Goal: Task Accomplishment & Management: Manage account settings

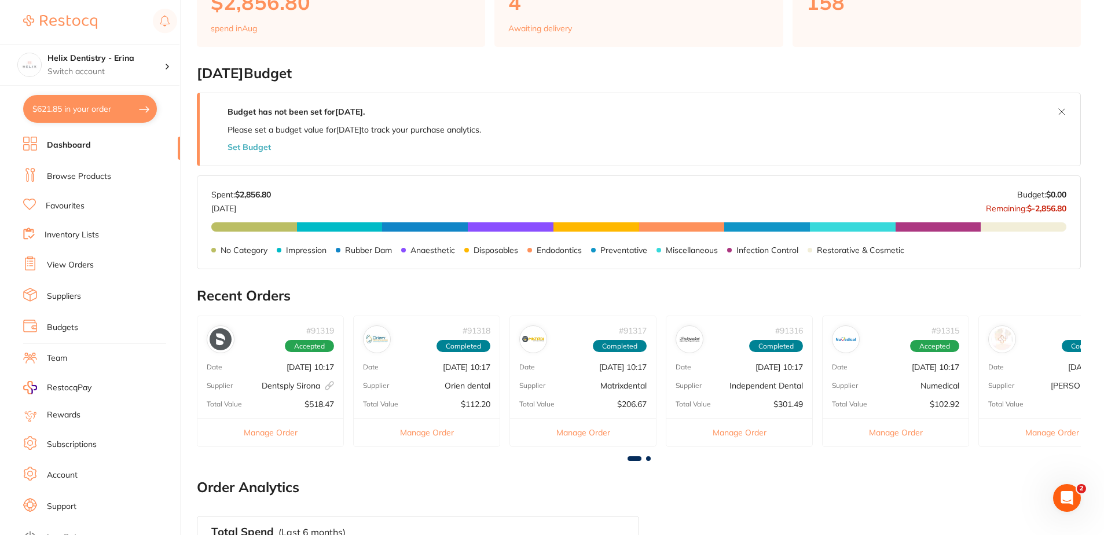
scroll to position [232, 0]
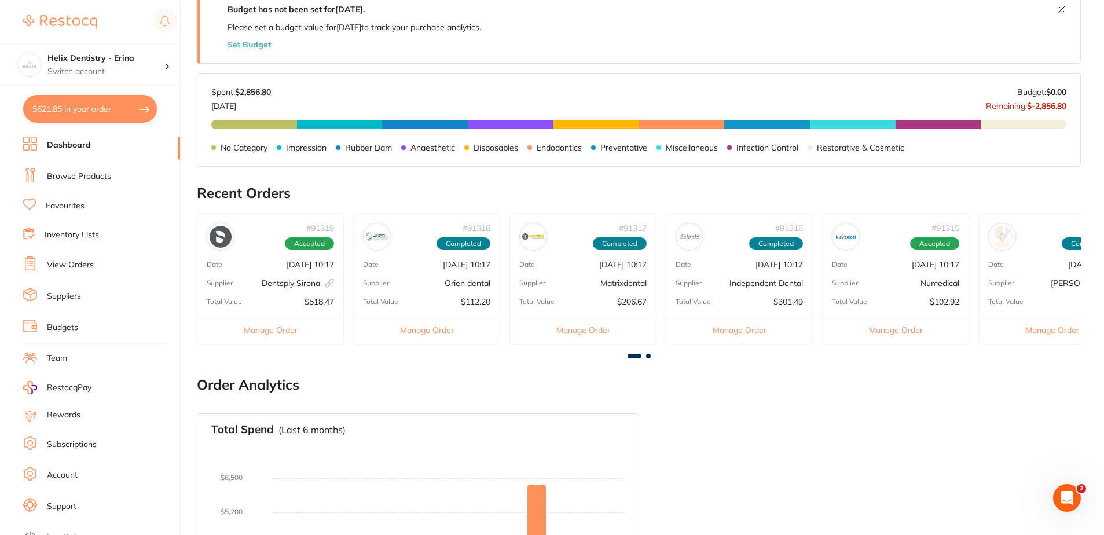
click at [652, 355] on div at bounding box center [639, 356] width 884 height 5
click at [650, 356] on span at bounding box center [648, 356] width 5 height 5
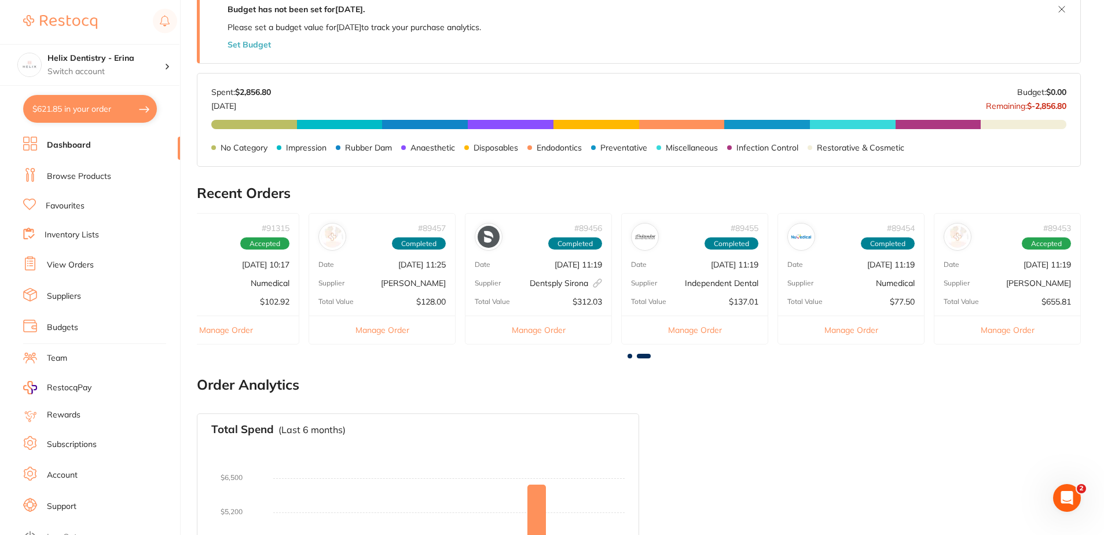
click at [630, 357] on span at bounding box center [630, 356] width 5 height 5
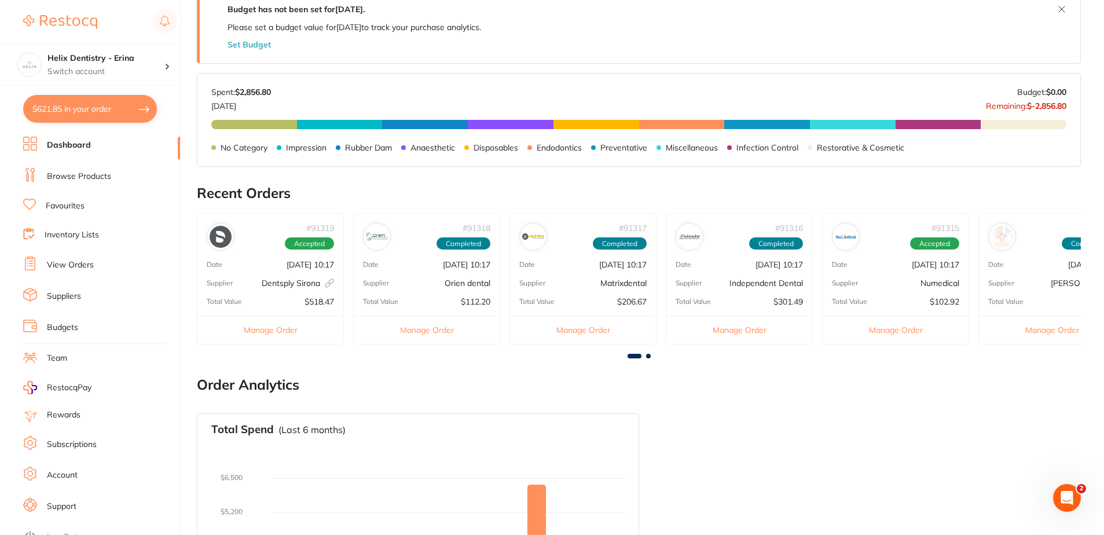
click at [630, 357] on span at bounding box center [635, 356] width 14 height 5
drag, startPoint x: 295, startPoint y: 294, endPoint x: 608, endPoint y: 200, distance: 327.0
click at [608, 200] on h2 "Recent Orders" at bounding box center [639, 193] width 884 height 16
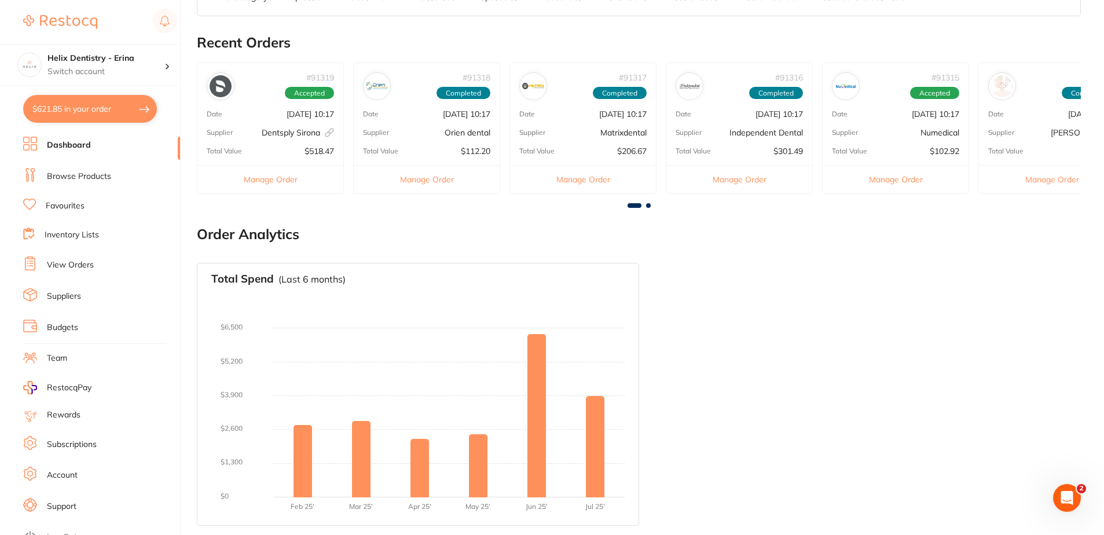
click at [646, 205] on span at bounding box center [648, 205] width 5 height 5
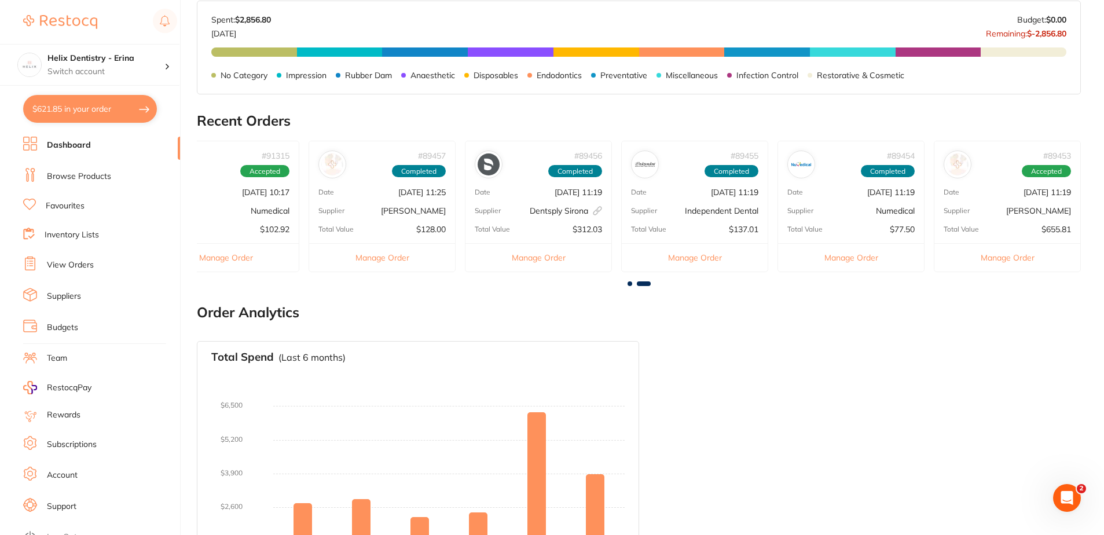
scroll to position [324, 0]
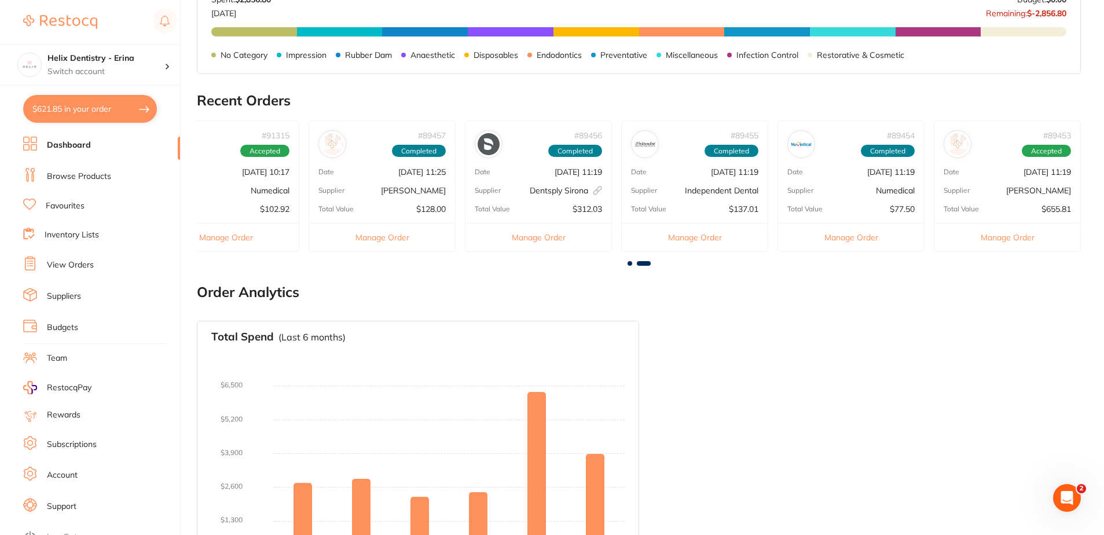
click at [628, 263] on span at bounding box center [630, 263] width 5 height 5
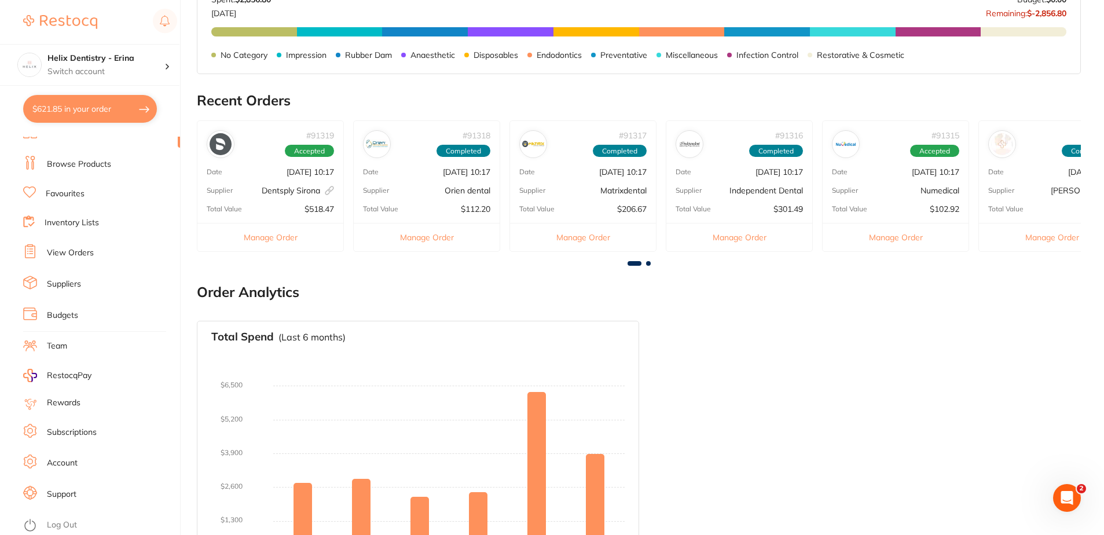
scroll to position [0, 0]
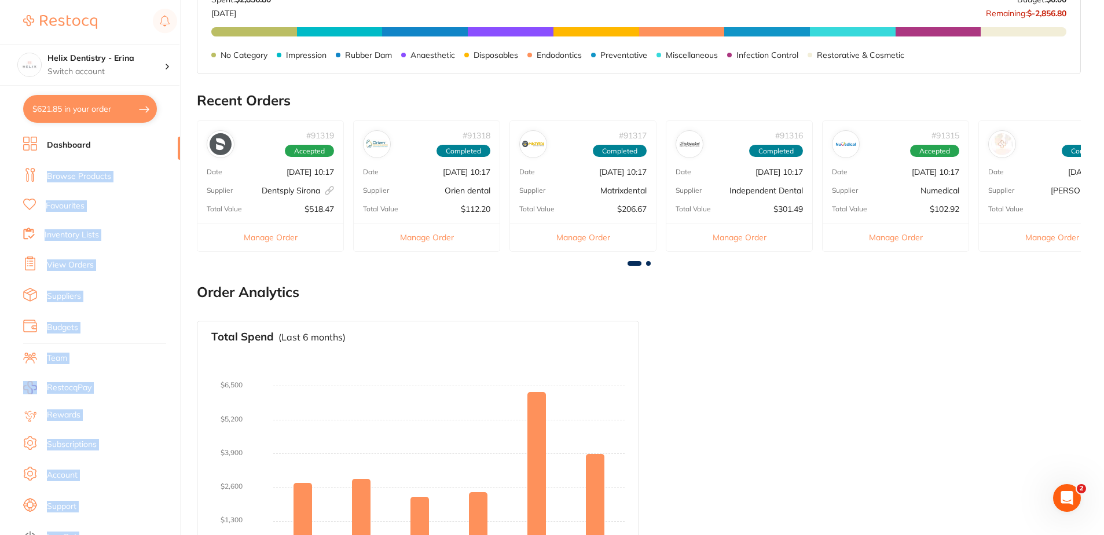
drag, startPoint x: 175, startPoint y: 148, endPoint x: 197, endPoint y: 245, distance: 99.7
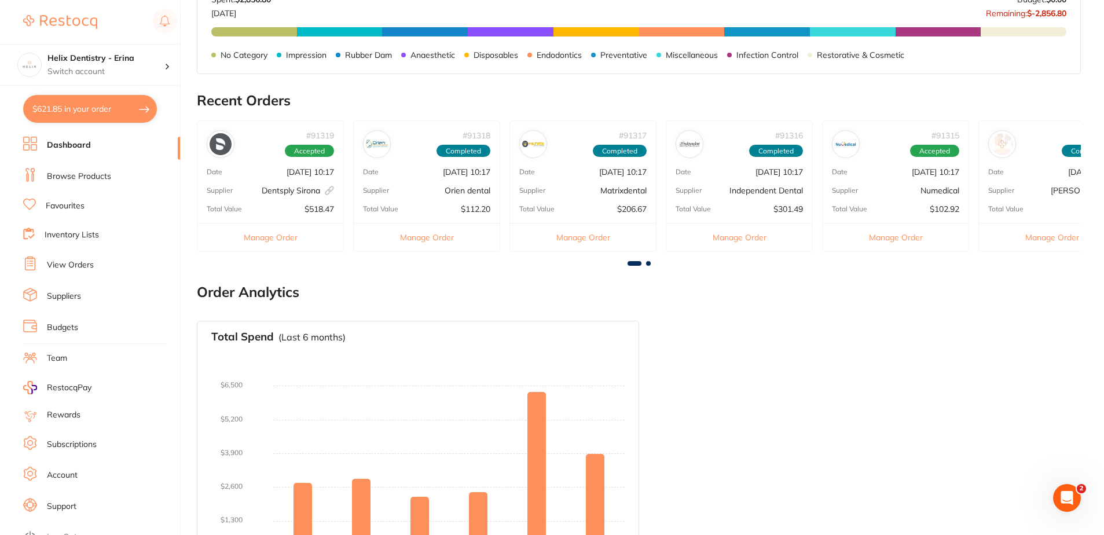
click at [336, 281] on main "Dashboard Welcome back, [PERSON_NAME] Dentistry - Erina Total Spend (Monthly) $…" at bounding box center [650, 134] width 907 height 917
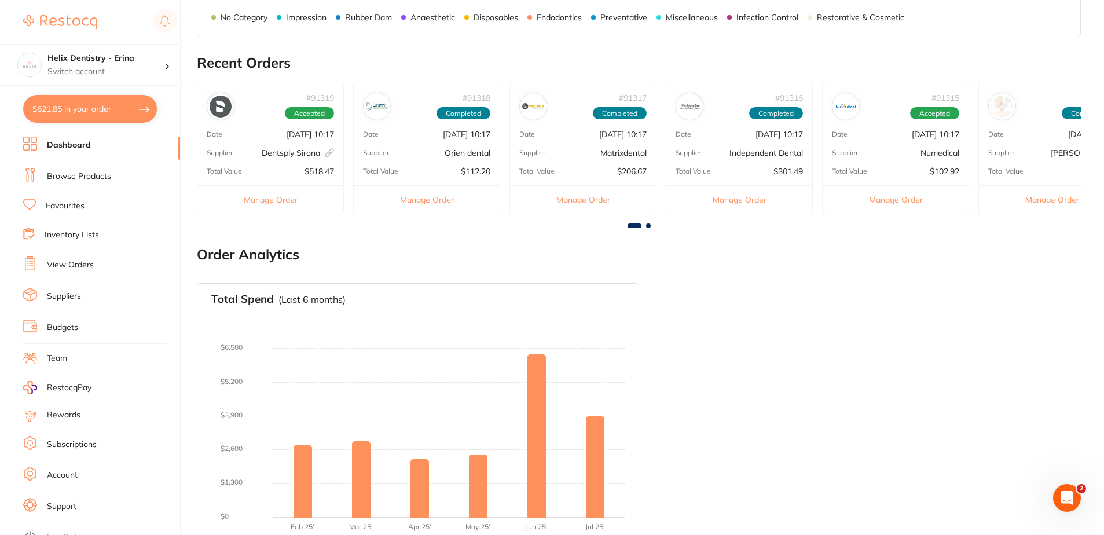
scroll to position [382, 0]
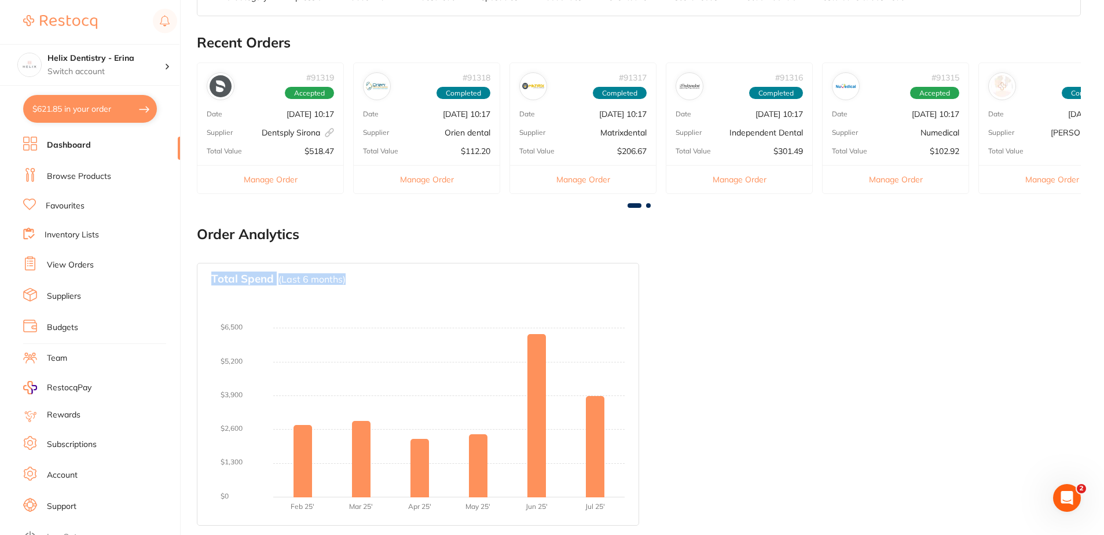
drag, startPoint x: 357, startPoint y: 282, endPoint x: 205, endPoint y: 282, distance: 151.7
click at [205, 282] on div "Total Spend (Last 6 months) No orders placed yet Charts will be shown once tran…" at bounding box center [418, 394] width 442 height 263
drag, startPoint x: 205, startPoint y: 282, endPoint x: 319, endPoint y: 228, distance: 126.4
click at [319, 228] on h2 "Order Analytics" at bounding box center [639, 234] width 884 height 16
drag, startPoint x: 320, startPoint y: 230, endPoint x: 202, endPoint y: 239, distance: 117.9
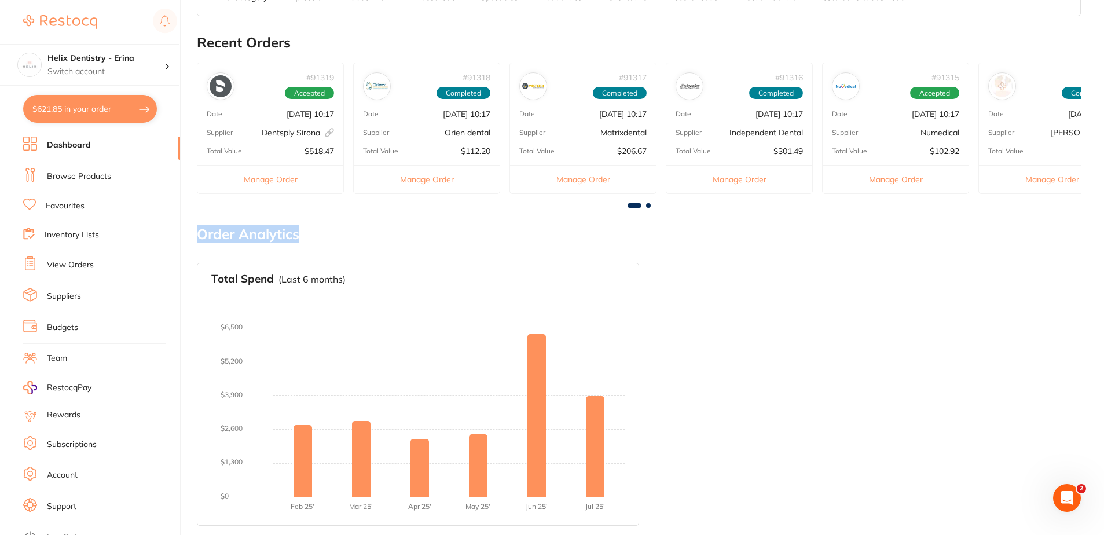
click at [202, 239] on h2 "Order Analytics" at bounding box center [639, 234] width 884 height 16
drag, startPoint x: 202, startPoint y: 239, endPoint x: 220, endPoint y: 242, distance: 18.2
click at [220, 242] on h2 "Order Analytics" at bounding box center [639, 234] width 884 height 16
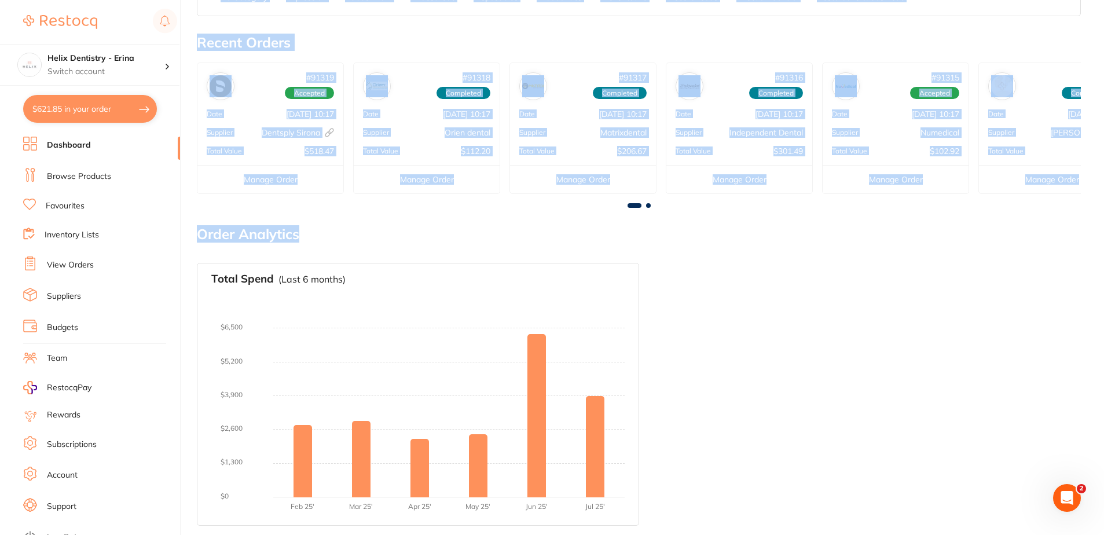
drag, startPoint x: 193, startPoint y: 232, endPoint x: 321, endPoint y: 226, distance: 128.7
drag, startPoint x: 321, startPoint y: 226, endPoint x: 349, endPoint y: 234, distance: 29.0
click at [349, 234] on h2 "Order Analytics" at bounding box center [639, 234] width 884 height 16
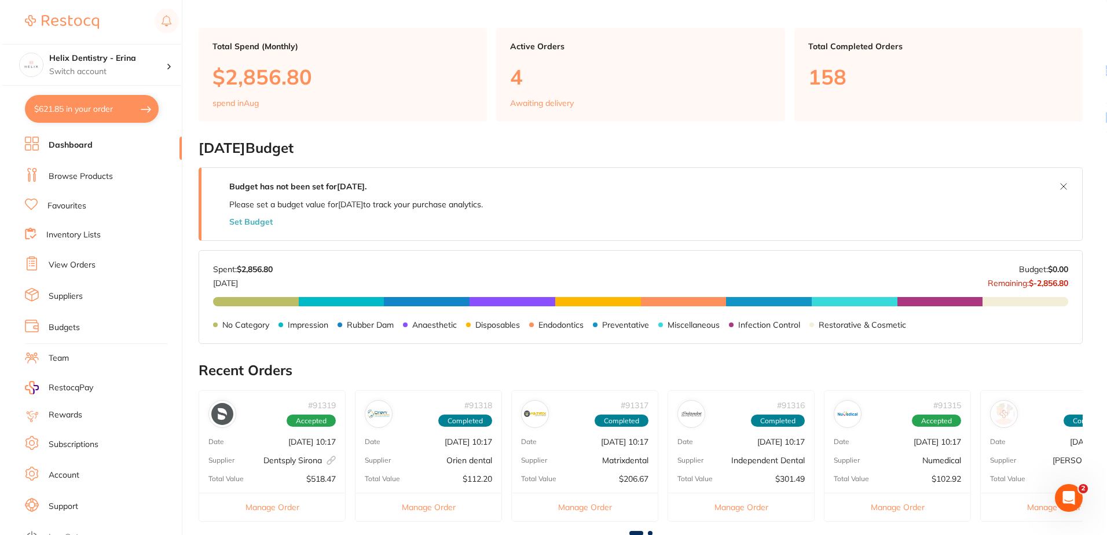
scroll to position [0, 0]
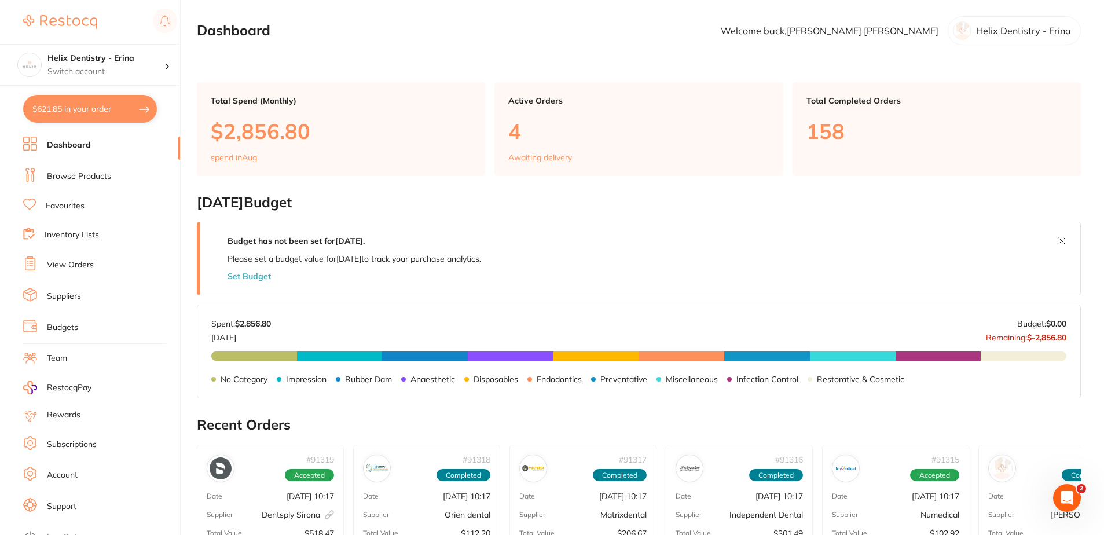
click at [59, 226] on ul "Dashboard Browse Products Favourites Inventory Lists View Orders Suppliers Budg…" at bounding box center [101, 337] width 157 height 400
click at [61, 235] on link "Inventory Lists" at bounding box center [72, 235] width 54 height 12
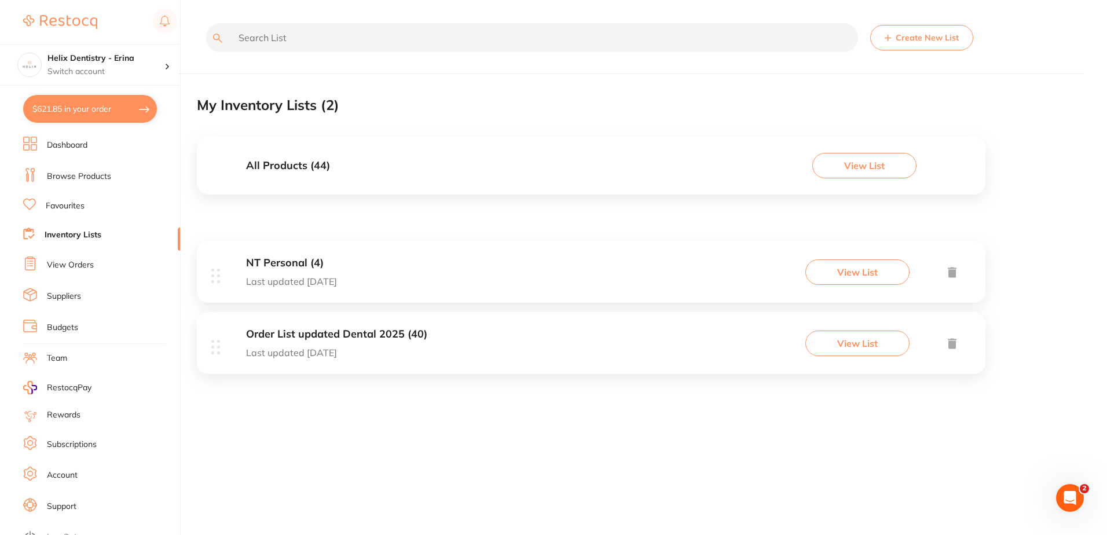
click at [851, 160] on button "View List" at bounding box center [865, 165] width 104 height 25
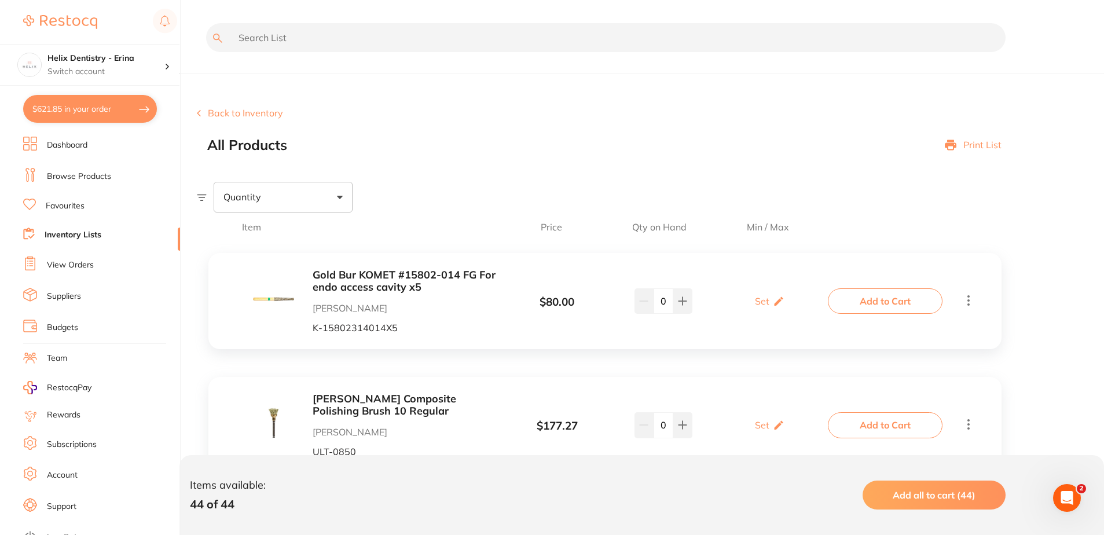
click at [81, 146] on link "Dashboard" at bounding box center [67, 146] width 41 height 12
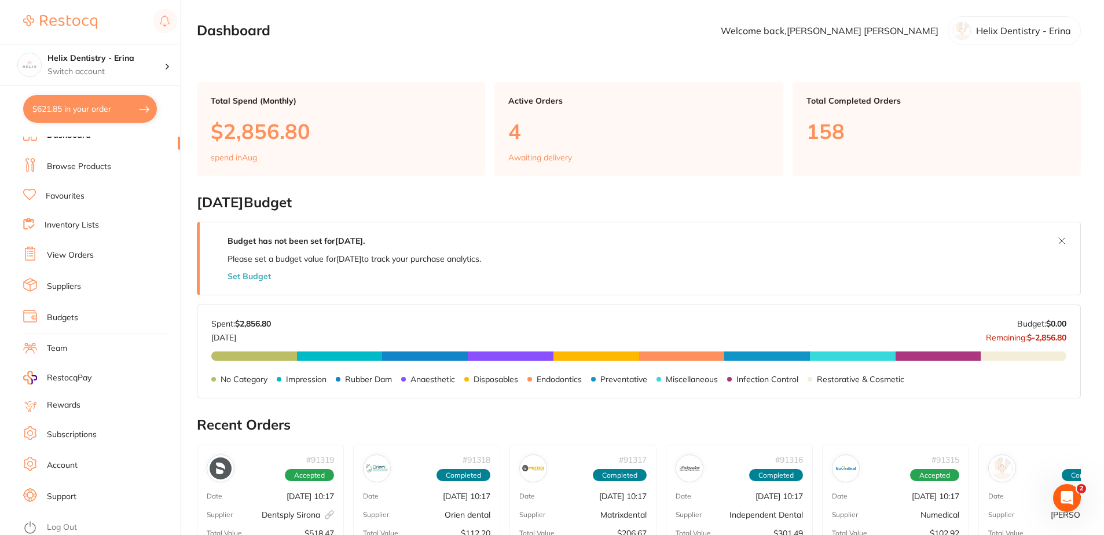
scroll to position [12, 0]
click at [60, 319] on link "Budgets" at bounding box center [62, 316] width 31 height 12
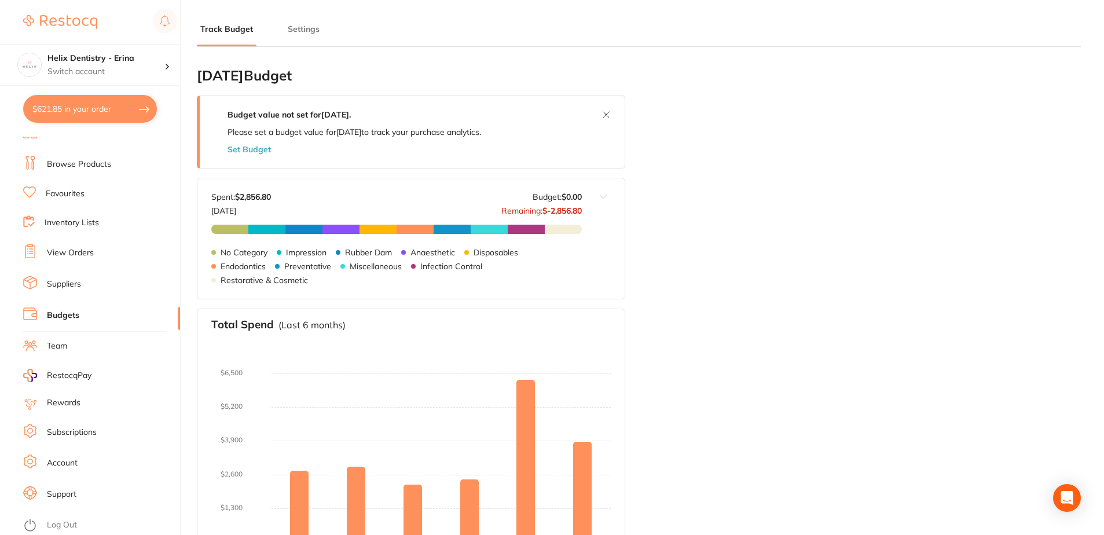
click at [71, 286] on link "Suppliers" at bounding box center [64, 285] width 34 height 12
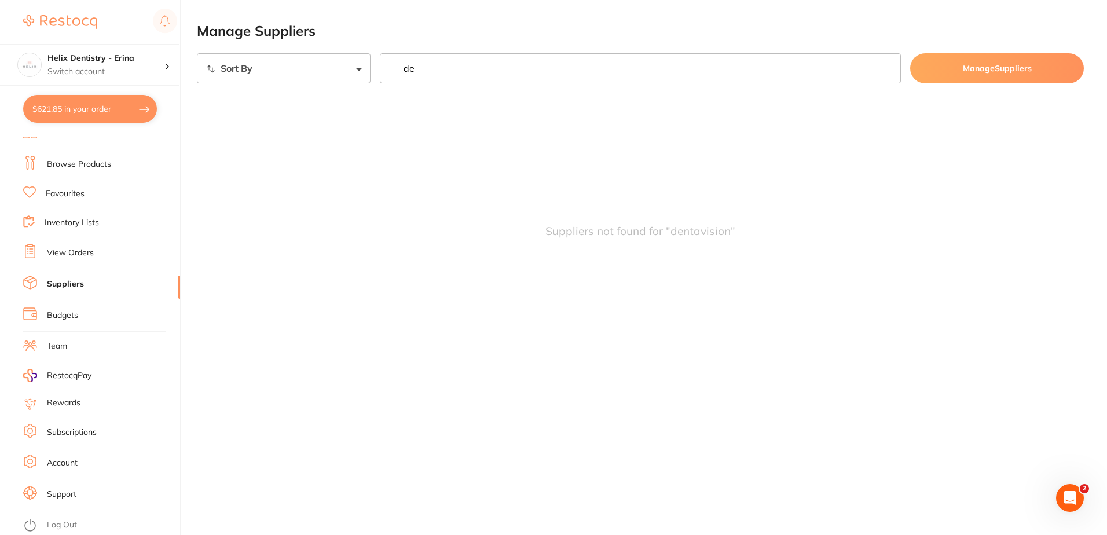
type input "d"
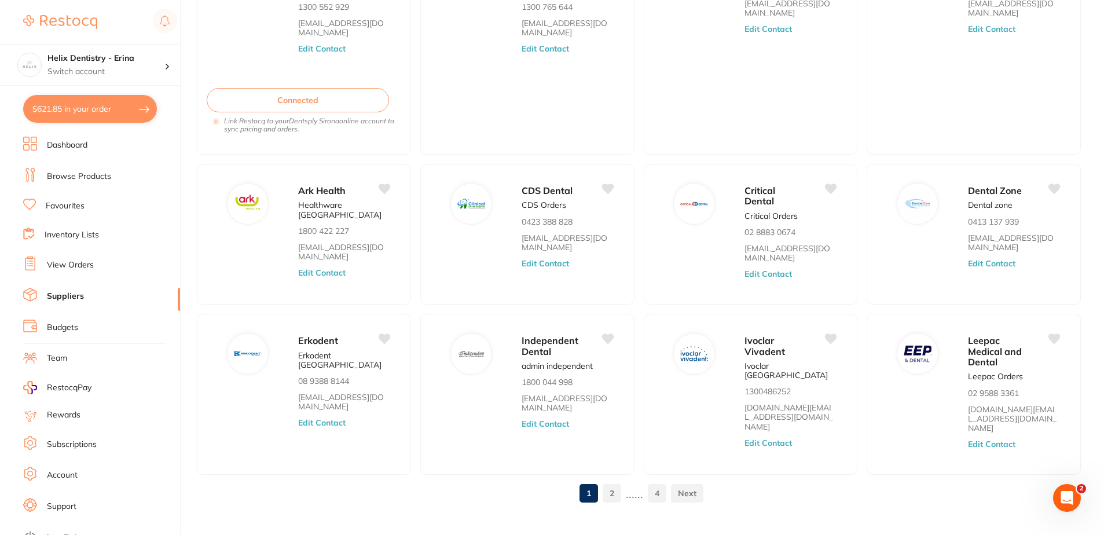
click at [109, 149] on li "Dashboard" at bounding box center [101, 145] width 157 height 17
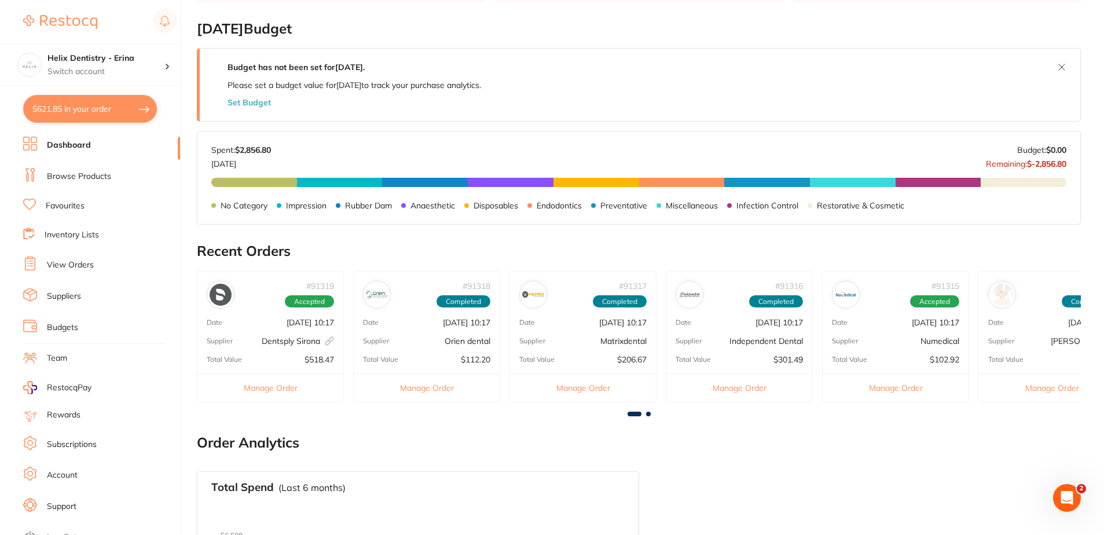
scroll to position [232, 0]
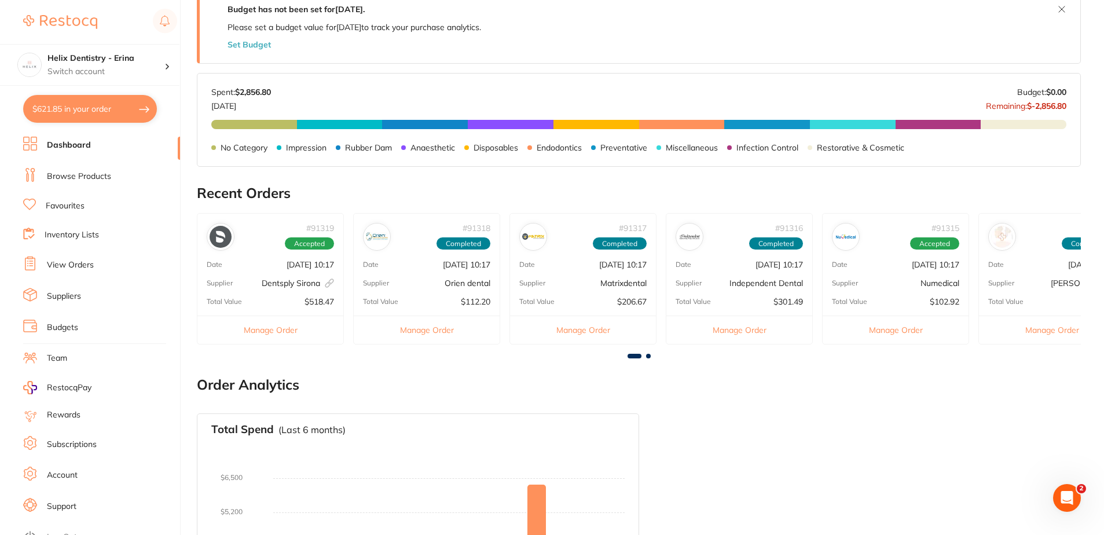
click at [290, 295] on div "# 91319 Accepted Date [DATE] 10:17 Supplier Dentsply [GEOGRAPHIC_DATA] This ord…" at bounding box center [270, 278] width 147 height 131
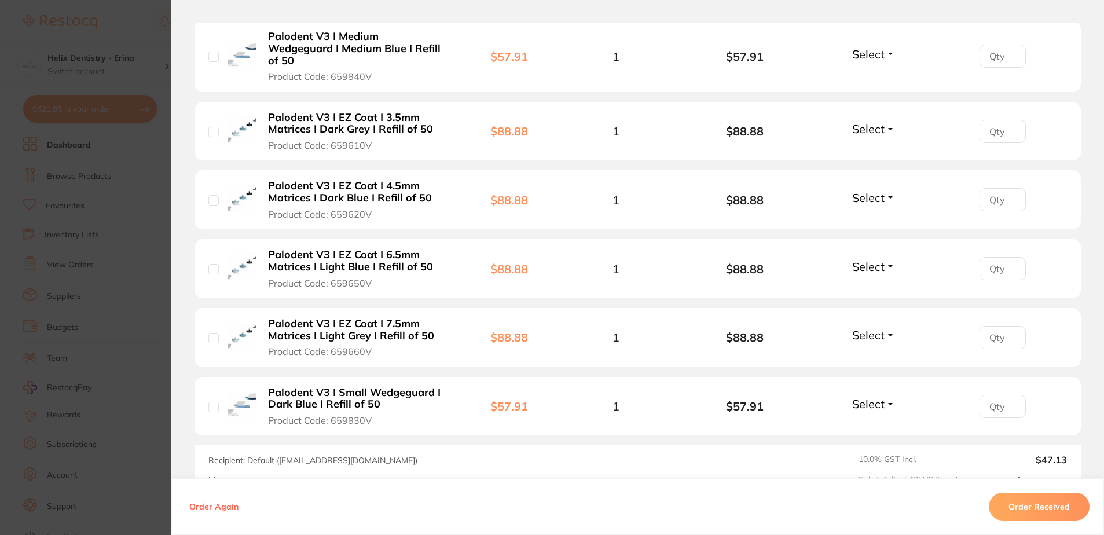
scroll to position [347, 0]
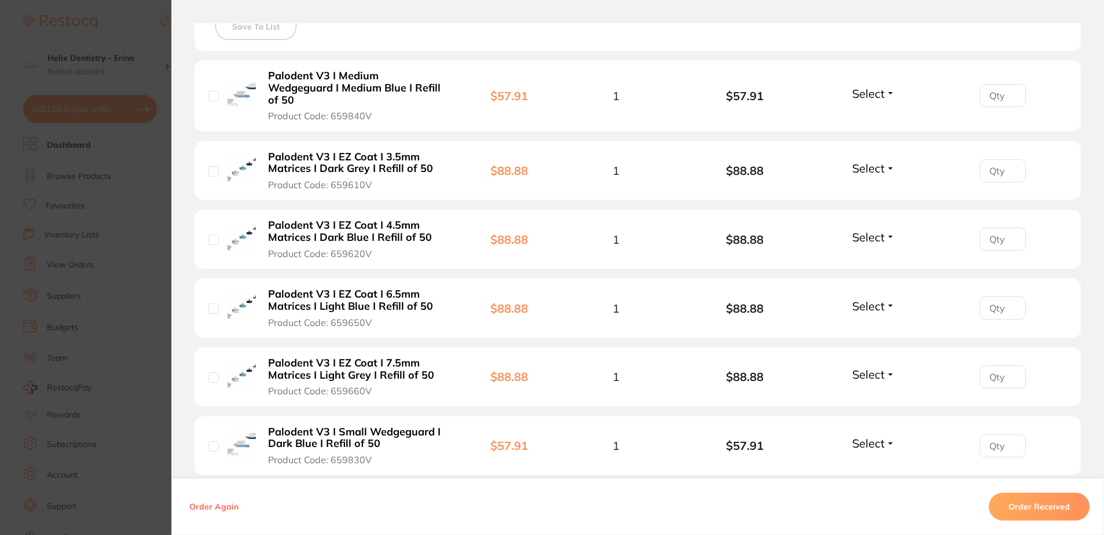
click at [208, 91] on input "checkbox" at bounding box center [213, 96] width 10 height 10
checkbox input "true"
click at [216, 158] on div "Palodent V3 I EZ Coat I 3.5mm Matrices I Dark Grey I Refill of 50 Product Code:…" at bounding box center [337, 171] width 258 height 41
click at [209, 166] on input "checkbox" at bounding box center [213, 171] width 10 height 10
checkbox input "true"
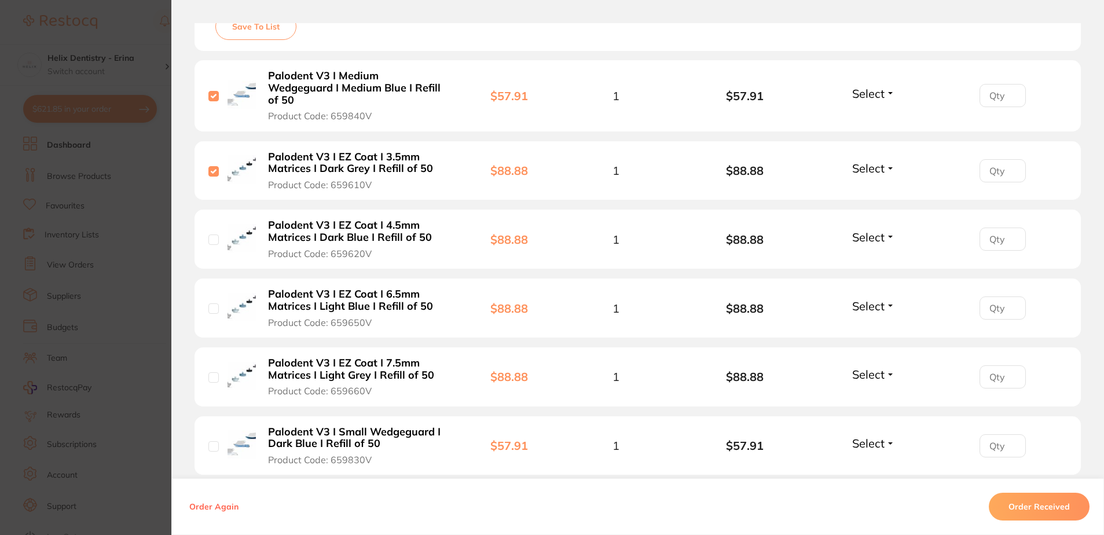
click at [210, 235] on input "checkbox" at bounding box center [213, 240] width 10 height 10
checkbox input "true"
click at [215, 303] on input "checkbox" at bounding box center [213, 308] width 10 height 10
checkbox input "true"
click at [211, 372] on input "checkbox" at bounding box center [213, 377] width 10 height 10
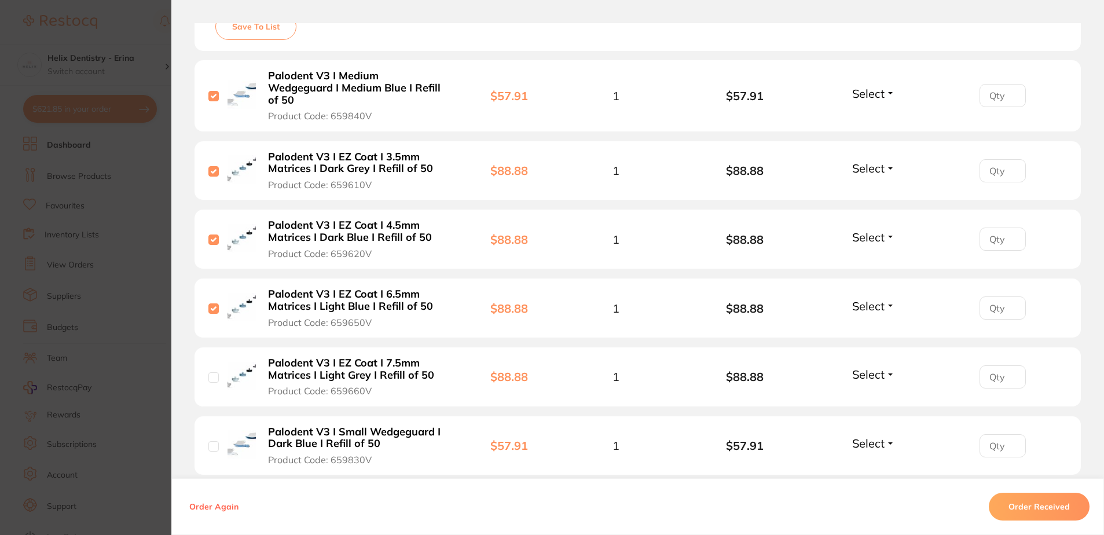
checkbox input "true"
click at [209, 441] on input "checkbox" at bounding box center [213, 446] width 10 height 10
checkbox input "true"
type input "1"
click at [1007, 86] on input "1" at bounding box center [1003, 95] width 46 height 23
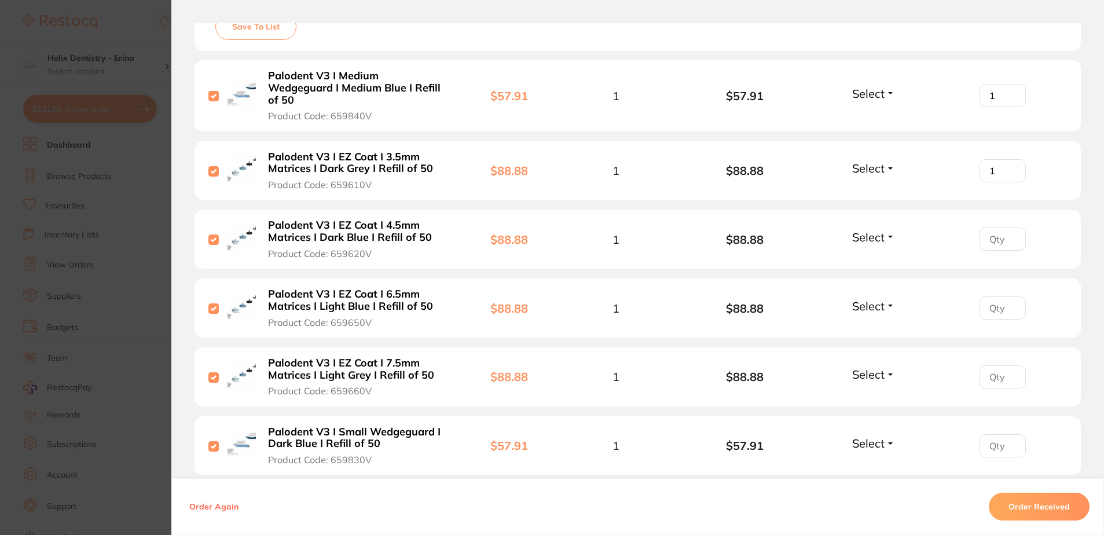
type input "1"
click at [1008, 159] on input "1" at bounding box center [1003, 170] width 46 height 23
type input "1"
click at [1009, 228] on input "1" at bounding box center [1003, 239] width 46 height 23
type input "1"
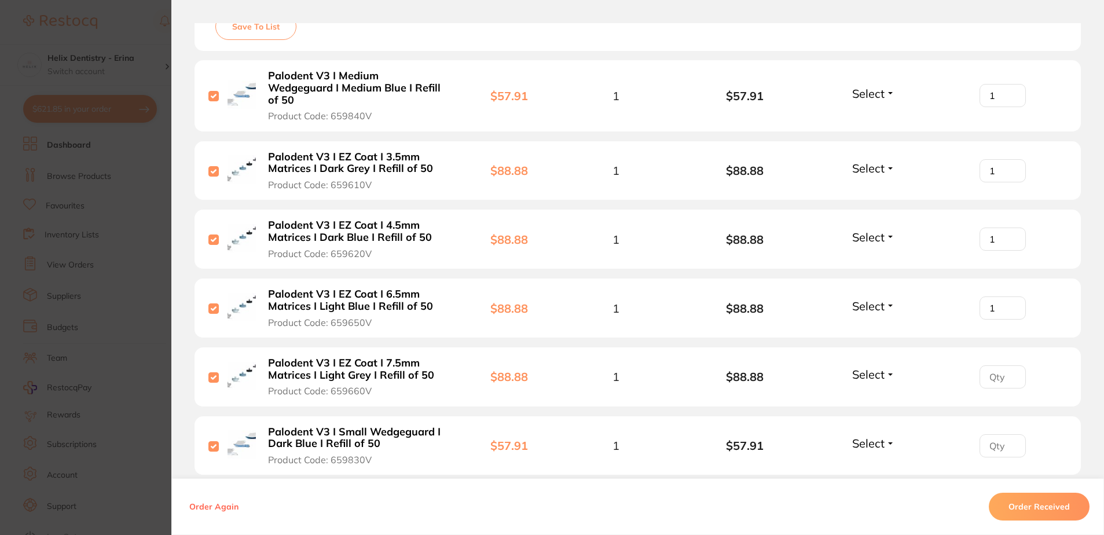
click at [1009, 297] on input "1" at bounding box center [1003, 308] width 46 height 23
type input "1"
click at [1007, 365] on input "1" at bounding box center [1003, 376] width 46 height 23
type input "1"
click at [1008, 434] on input "1" at bounding box center [1003, 445] width 46 height 23
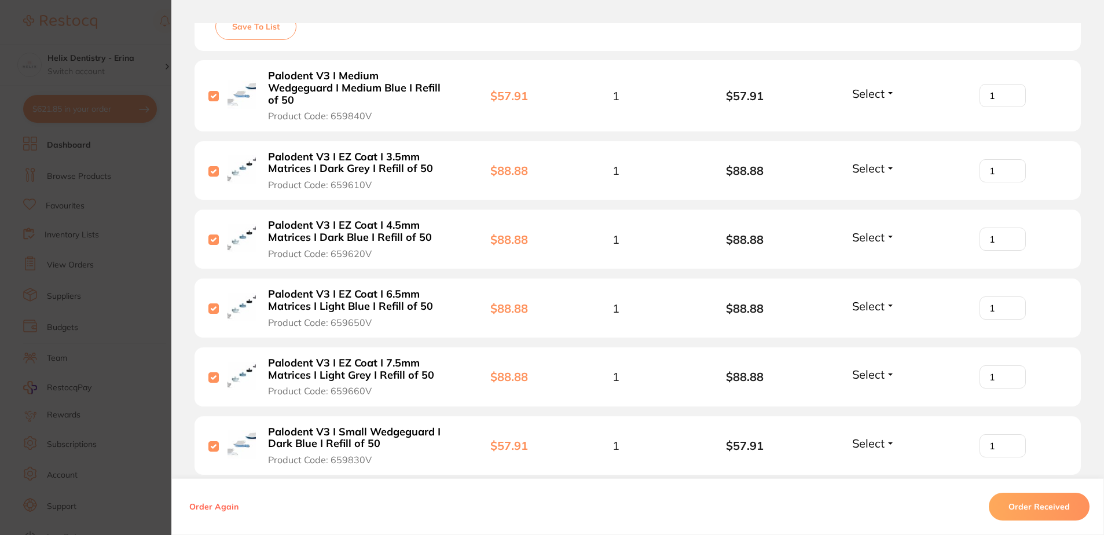
drag, startPoint x: 1019, startPoint y: 509, endPoint x: 1014, endPoint y: 504, distance: 7.0
click at [1019, 509] on button "Order Received" at bounding box center [1039, 507] width 101 height 28
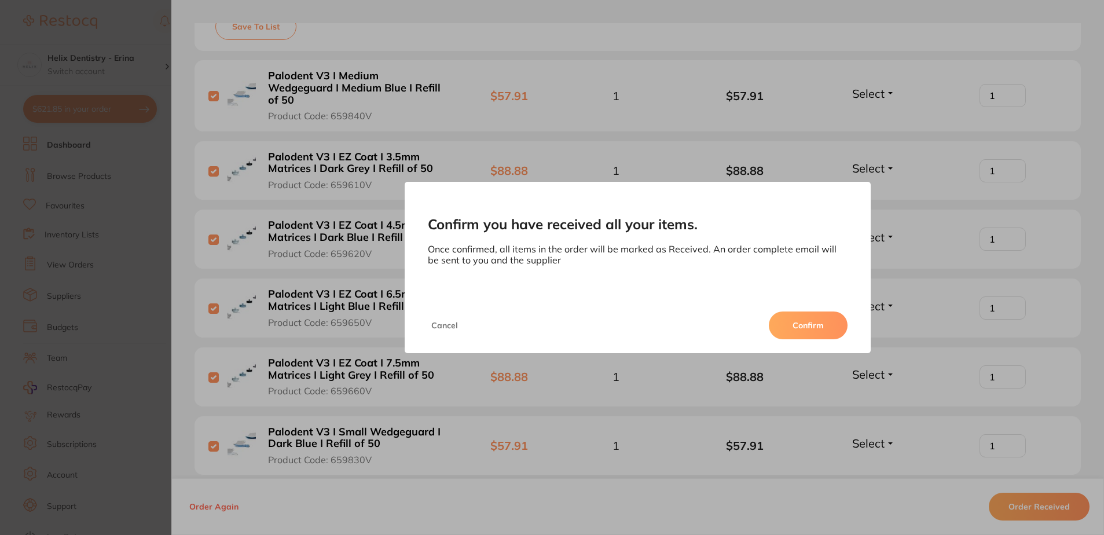
click at [818, 336] on button "Confirm" at bounding box center [808, 326] width 79 height 28
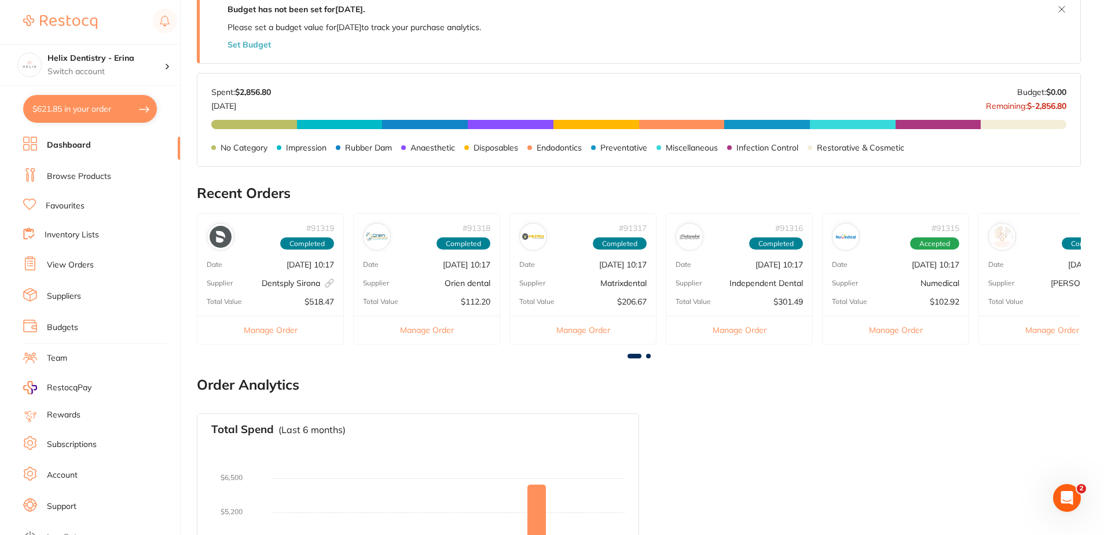
scroll to position [0, 0]
